Goal: Transaction & Acquisition: Purchase product/service

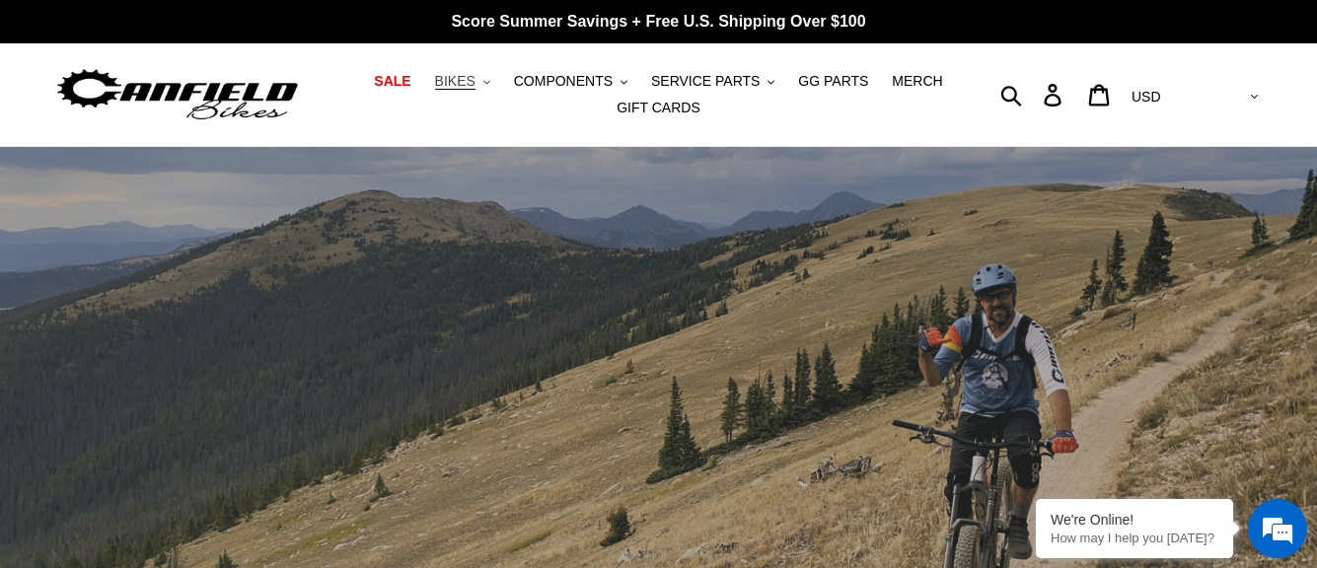
click at [476, 86] on span "BIKES" at bounding box center [455, 81] width 40 height 17
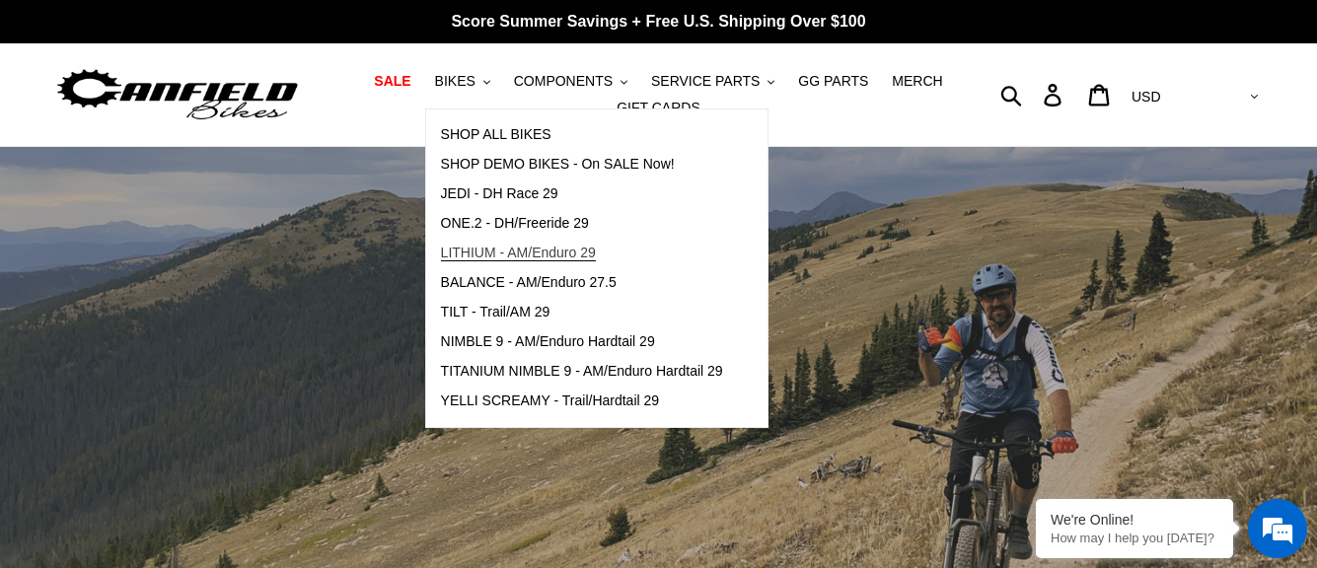
click at [503, 258] on span "LITHIUM - AM/Enduro 29" at bounding box center [518, 253] width 155 height 17
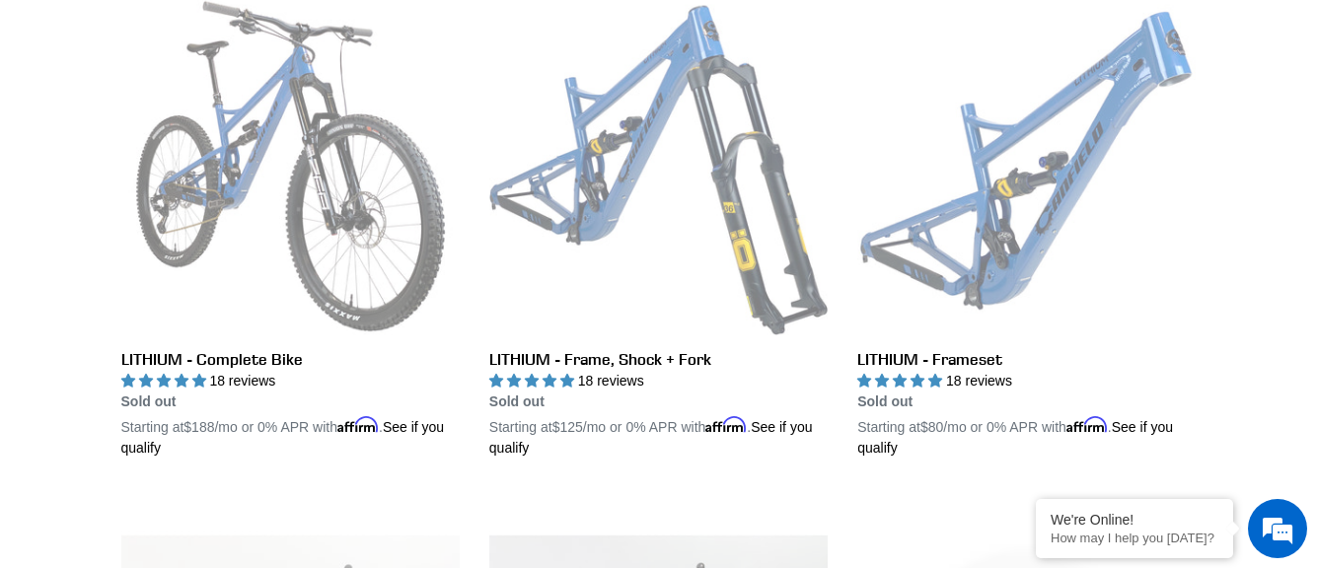
scroll to position [592, 0]
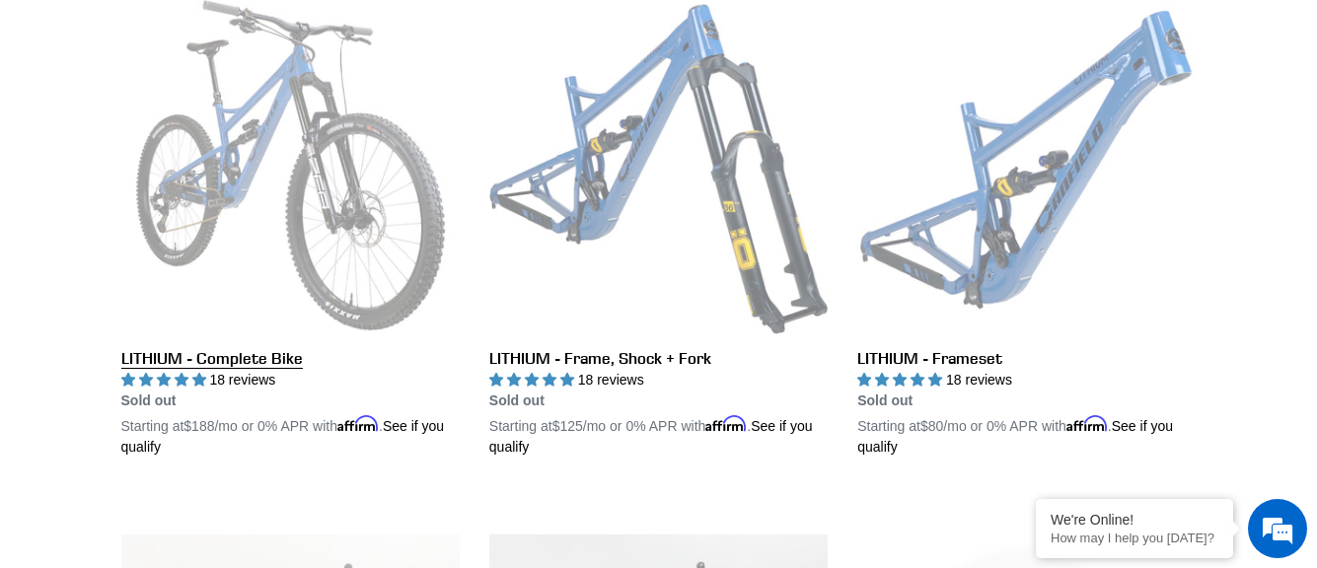
click at [228, 366] on link "LITHIUM - Complete Bike" at bounding box center [290, 227] width 338 height 462
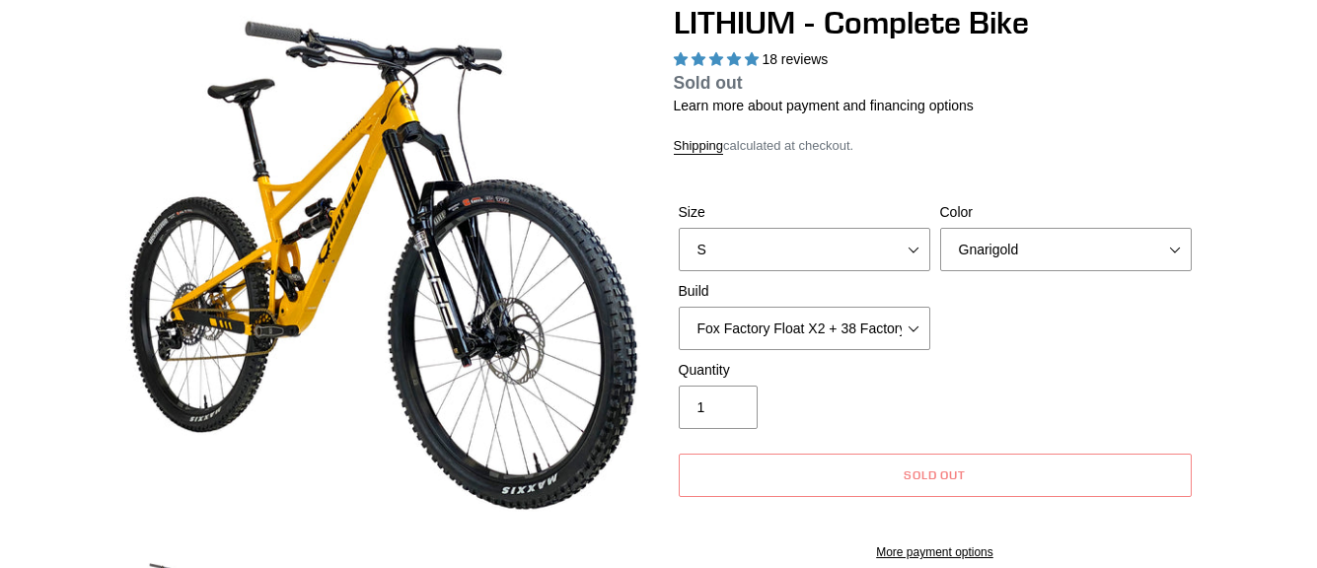
select select "highest-rating"
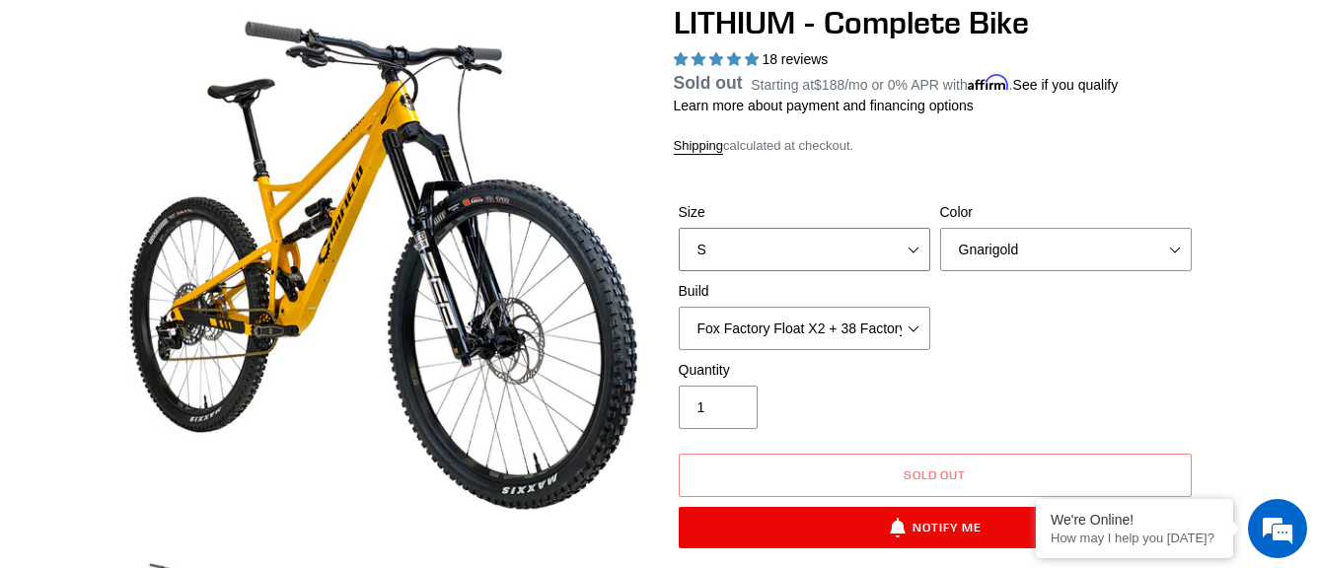
click at [792, 259] on select "S M L XL" at bounding box center [805, 249] width 252 height 43
select select "M"
click at [679, 252] on select "S M L XL" at bounding box center [805, 249] width 252 height 43
